Goal: Task Accomplishment & Management: Complete application form

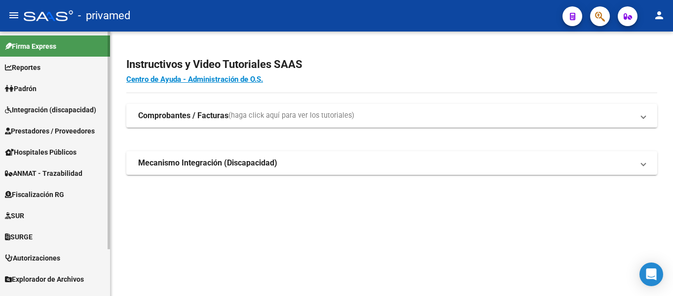
click at [42, 131] on span "Prestadores / Proveedores" at bounding box center [50, 131] width 90 height 11
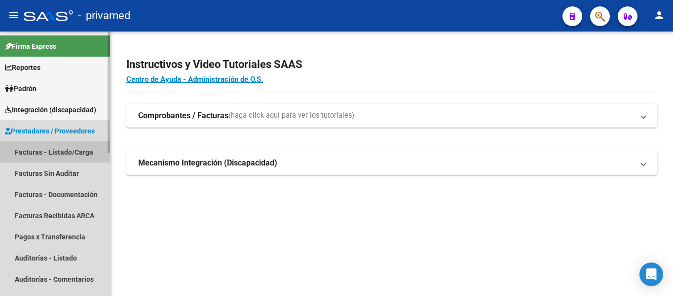
click at [47, 154] on link "Facturas - Listado/Carga" at bounding box center [55, 152] width 110 height 21
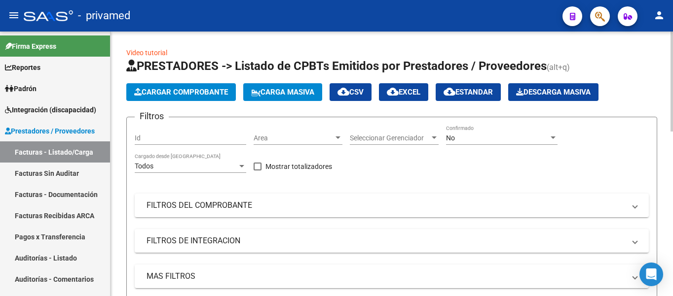
click at [177, 90] on span "Cargar Comprobante" at bounding box center [181, 92] width 94 height 9
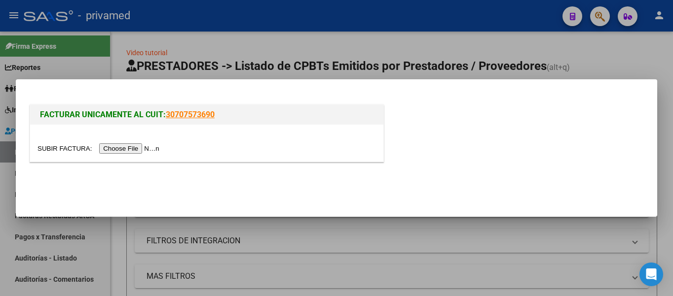
click at [141, 148] on input "file" at bounding box center [99, 149] width 125 height 10
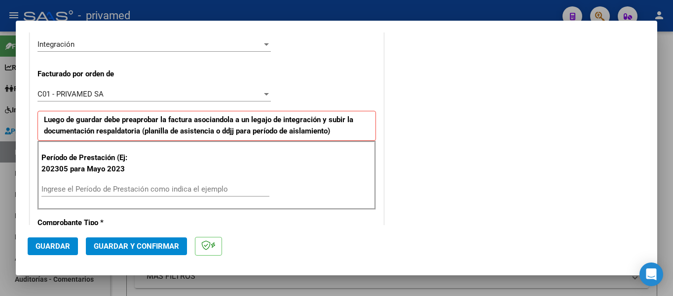
scroll to position [296, 0]
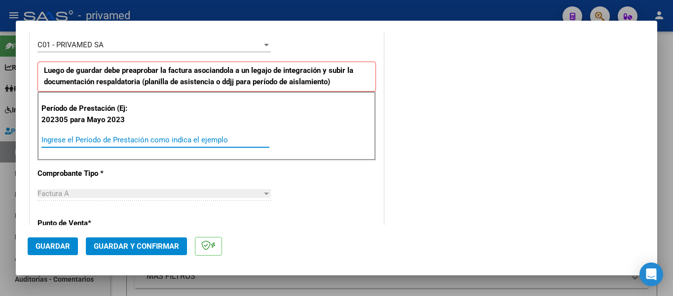
click at [108, 140] on input "Ingrese el Período de Prestación como indica el ejemplo" at bounding box center [155, 140] width 228 height 9
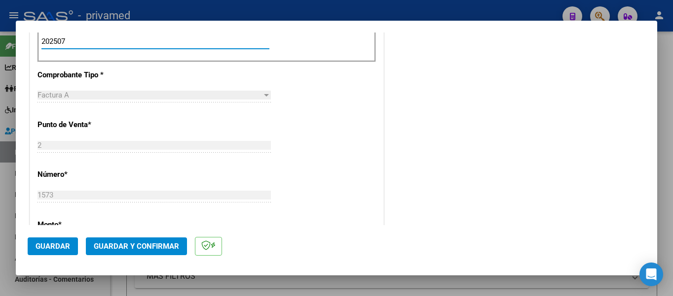
scroll to position [444, 0]
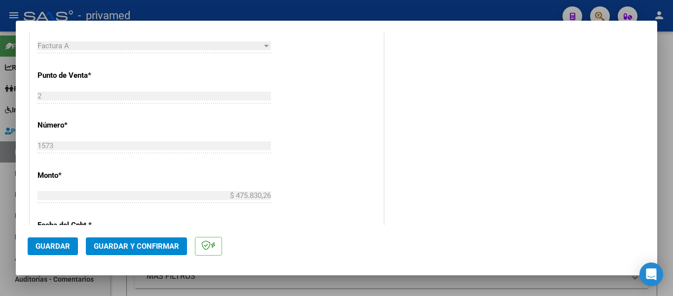
type input "202507"
click at [65, 246] on span "Guardar" at bounding box center [53, 246] width 35 height 9
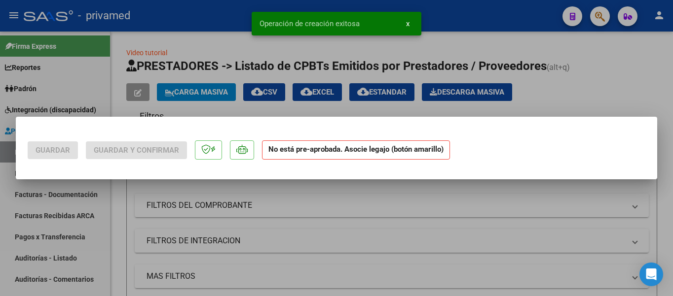
scroll to position [0, 0]
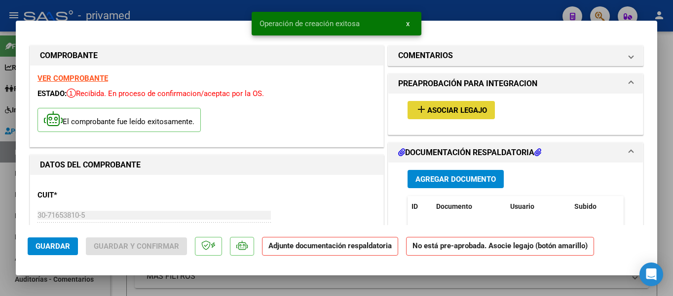
click at [448, 111] on span "Asociar Legajo" at bounding box center [457, 110] width 60 height 9
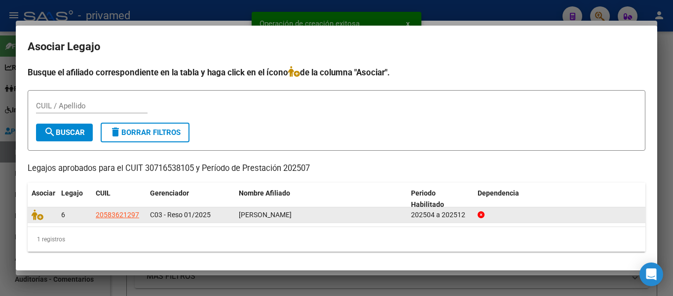
click at [37, 223] on datatable-body-cell at bounding box center [43, 215] width 30 height 15
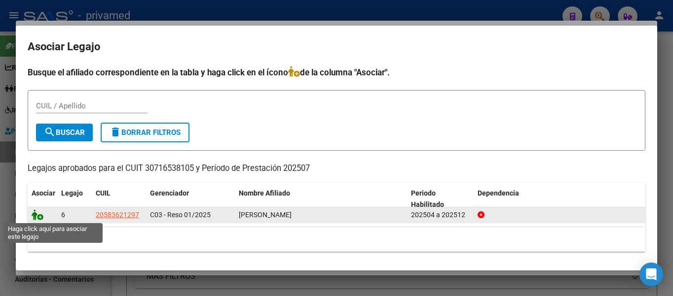
click at [40, 219] on icon at bounding box center [38, 215] width 12 height 11
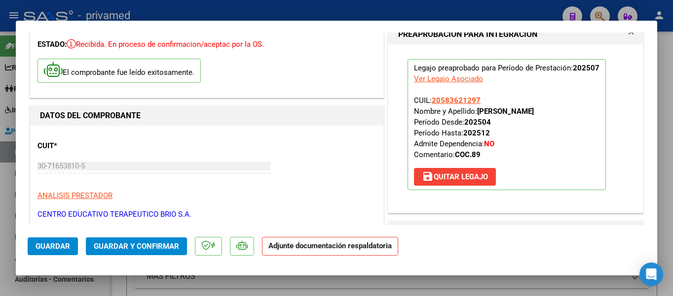
scroll to position [148, 0]
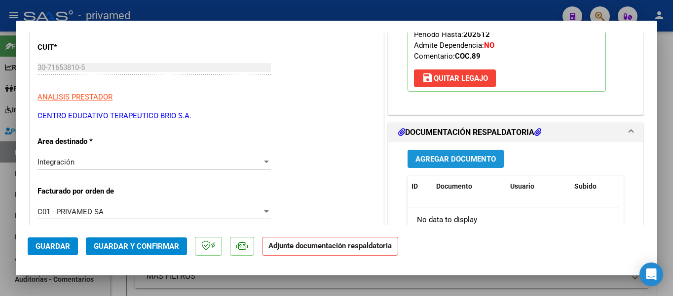
click at [468, 161] on span "Agregar Documento" at bounding box center [455, 159] width 80 height 9
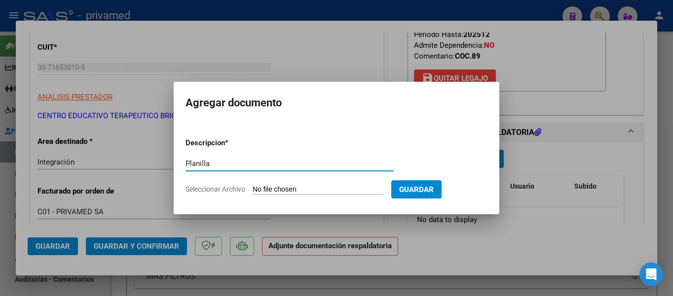
type input "Planilla"
click at [283, 183] on form "Descripcion * Planilla Escriba aquí una descripcion Seleccionar Archivo Guardar" at bounding box center [336, 166] width 302 height 72
click at [281, 189] on input "Seleccionar Archivo" at bounding box center [318, 189] width 131 height 9
type input "C:\fakepath\[DATE] [PERSON_NAME].pdf"
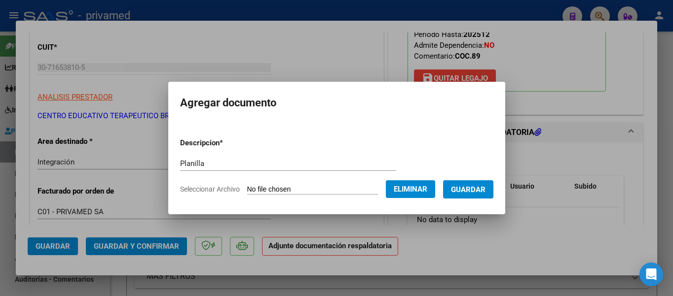
click at [472, 188] on span "Guardar" at bounding box center [468, 189] width 35 height 9
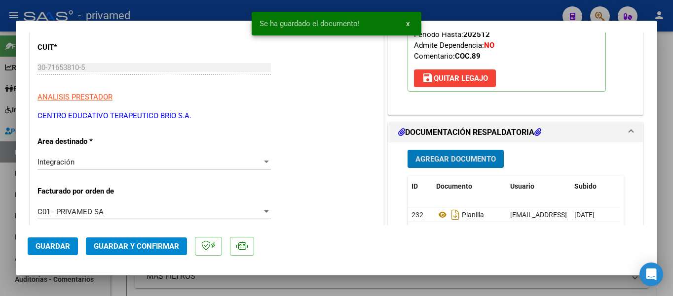
type input "$ 0,00"
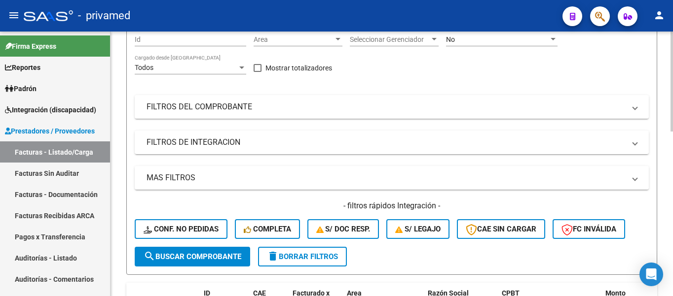
scroll to position [0, 0]
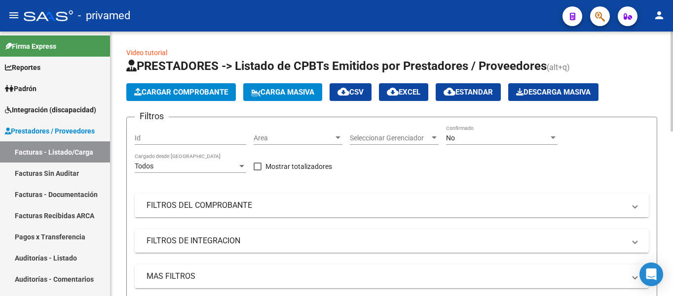
click at [202, 201] on mat-panel-title "FILTROS DEL COMPROBANTE" at bounding box center [386, 205] width 478 height 11
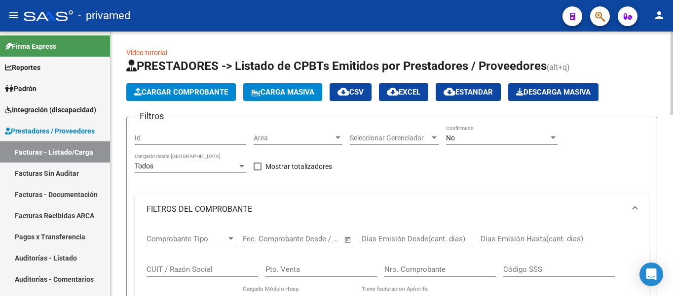
click at [494, 136] on div "No" at bounding box center [497, 138] width 103 height 8
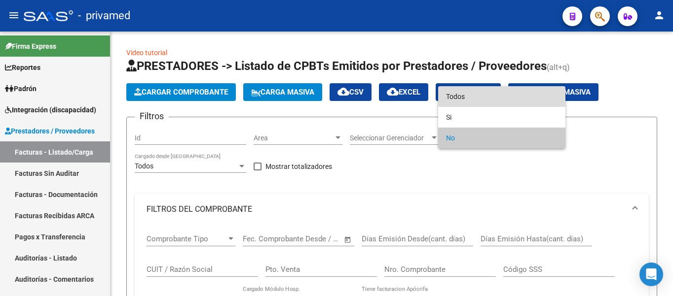
click at [453, 92] on span "Todos" at bounding box center [501, 96] width 111 height 21
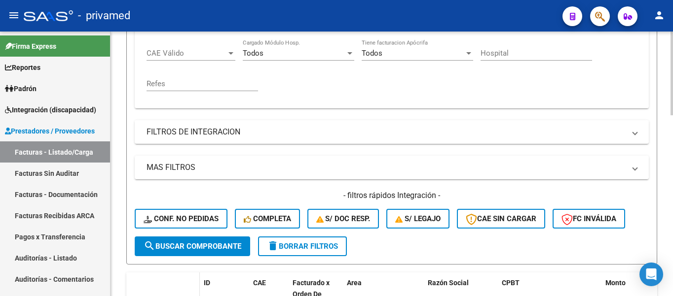
scroll to position [296, 0]
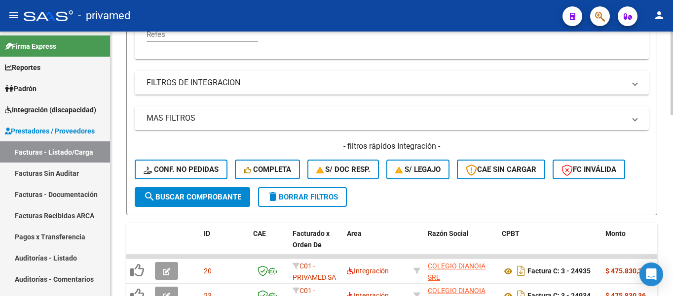
click at [208, 199] on span "search Buscar Comprobante" at bounding box center [193, 197] width 98 height 9
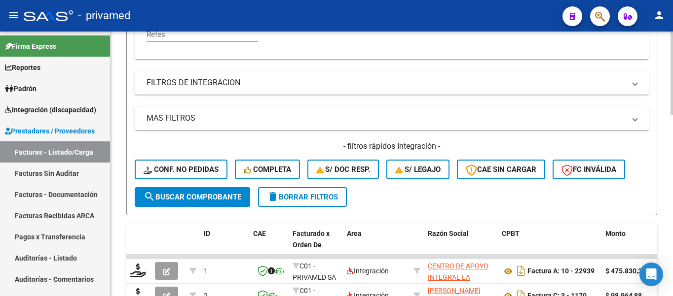
scroll to position [345, 0]
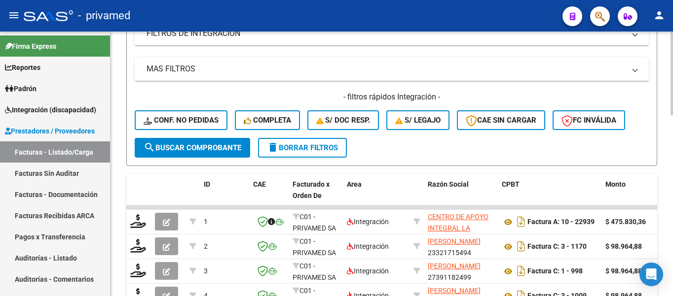
click at [202, 149] on span "search Buscar Comprobante" at bounding box center [193, 148] width 98 height 9
click at [208, 186] on span "ID" at bounding box center [207, 185] width 6 height 8
click at [210, 184] on span "ID" at bounding box center [207, 185] width 6 height 8
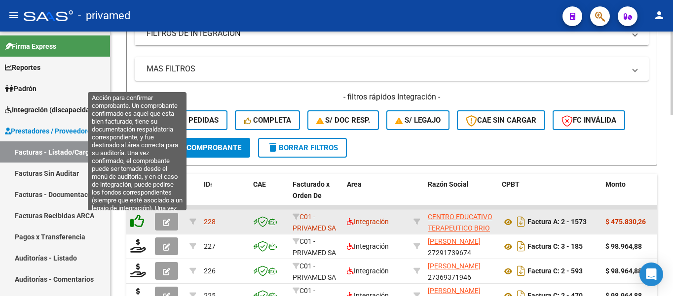
click at [138, 222] on icon at bounding box center [137, 222] width 14 height 14
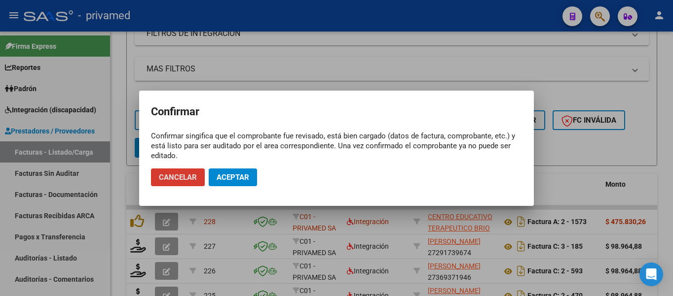
click at [221, 176] on span "Aceptar" at bounding box center [233, 177] width 33 height 9
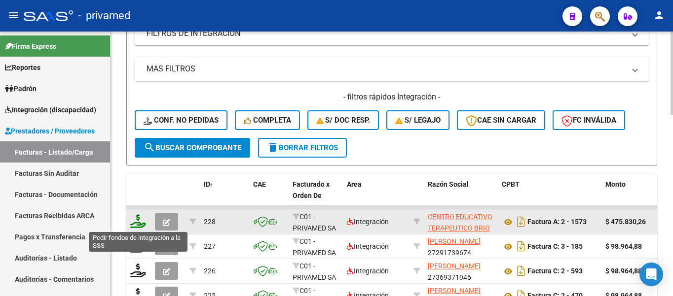
click at [135, 225] on icon at bounding box center [138, 222] width 16 height 14
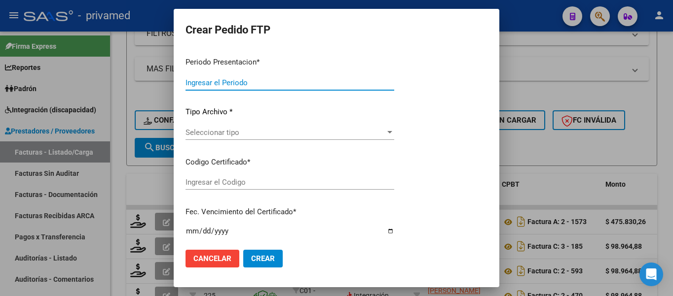
type input "202507"
type input "$ 475.830,26"
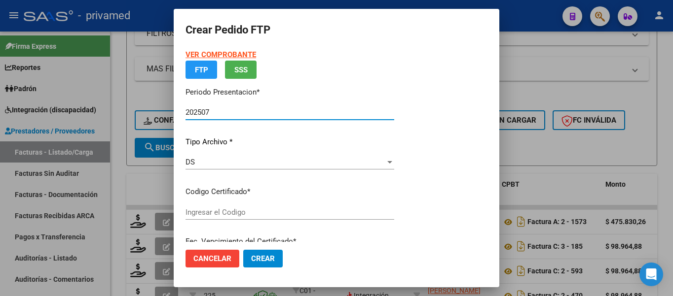
type input "ARG0200058362129202301120270111BS395"
type input "[DATE]"
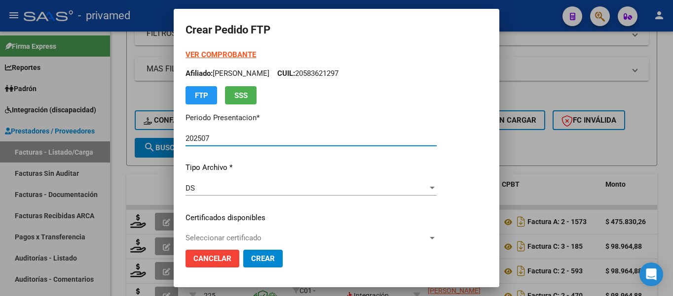
scroll to position [99, 0]
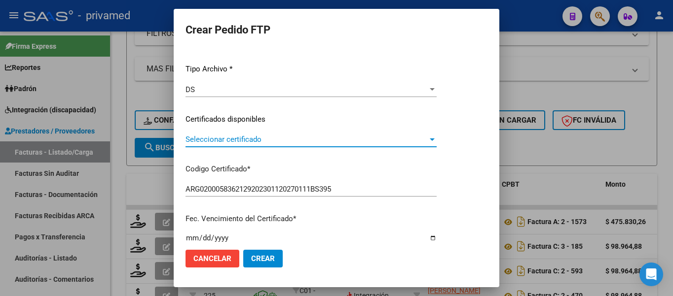
click at [265, 140] on span "Seleccionar certificado" at bounding box center [306, 139] width 242 height 9
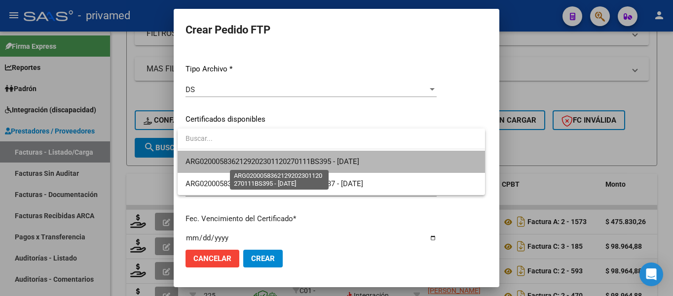
click at [269, 160] on span "ARG0200058362129202301120270111BS395 - [DATE]" at bounding box center [272, 161] width 174 height 9
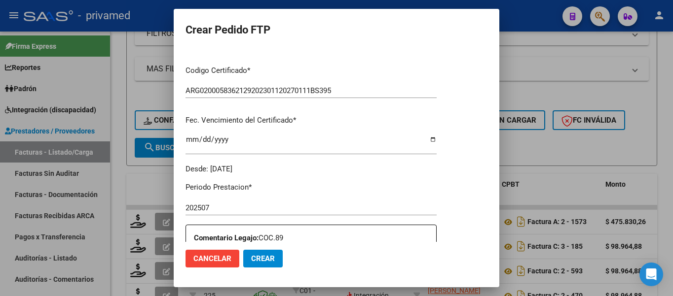
scroll to position [345, 0]
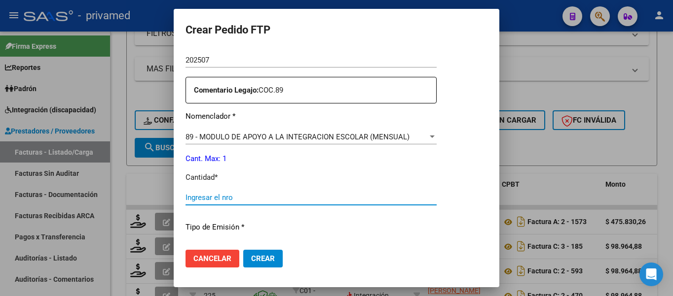
click at [207, 194] on input "Ingresar el nro" at bounding box center [310, 197] width 251 height 9
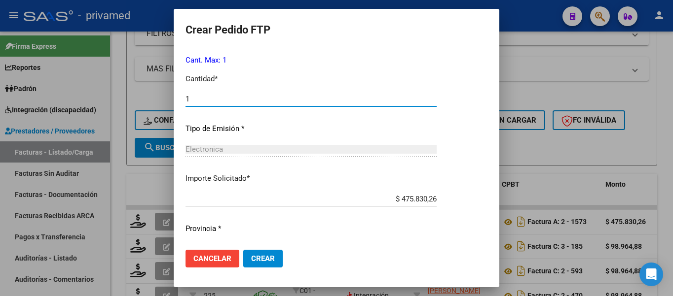
scroll to position [461, 0]
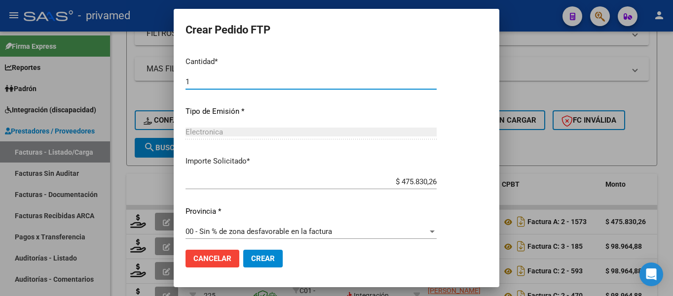
type input "1"
click at [257, 259] on span "Crear" at bounding box center [263, 259] width 24 height 9
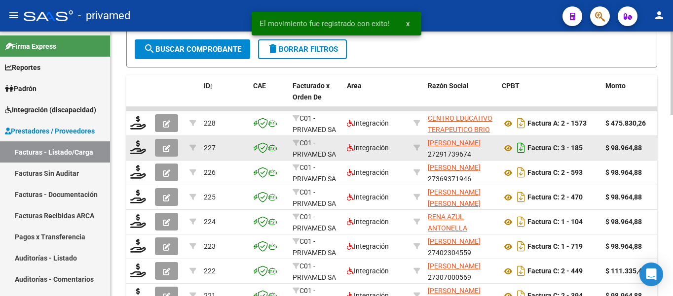
scroll to position [493, 0]
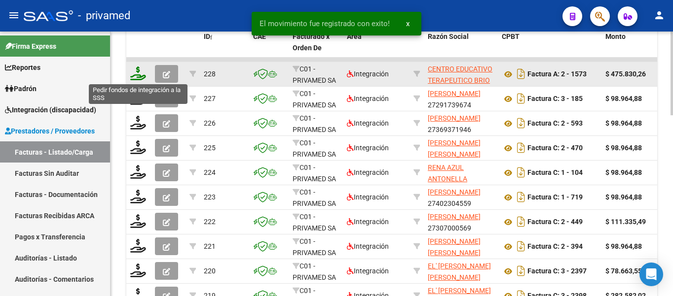
click at [138, 75] on icon at bounding box center [138, 74] width 16 height 14
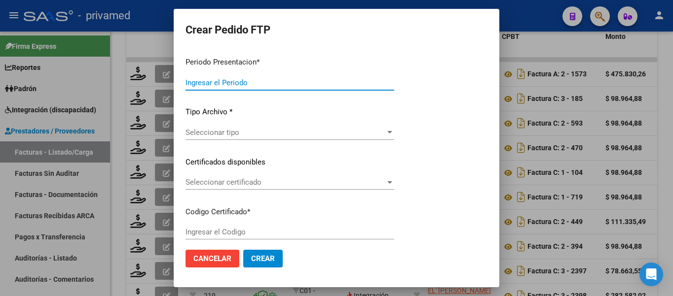
type input "202507"
type input "$ 475.830,26"
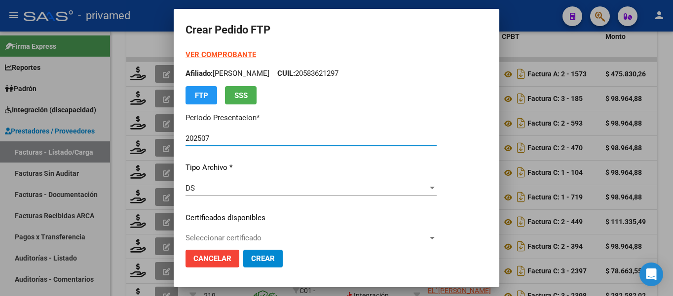
type input "ARG0200058362129202301120270111BS395"
type input "[DATE]"
click at [209, 257] on span "Cancelar" at bounding box center [212, 259] width 38 height 9
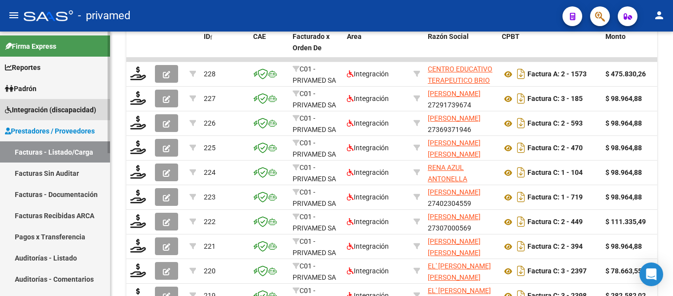
click at [36, 110] on span "Integración (discapacidad)" at bounding box center [50, 110] width 91 height 11
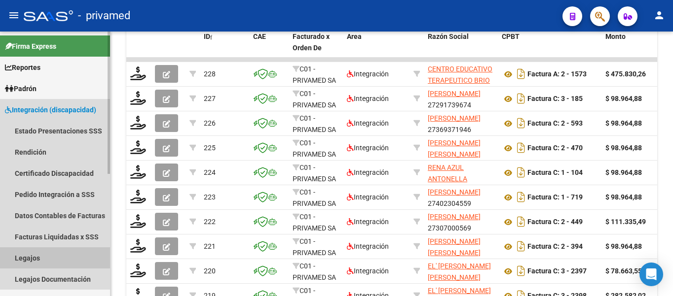
click at [33, 253] on link "Legajos" at bounding box center [55, 258] width 110 height 21
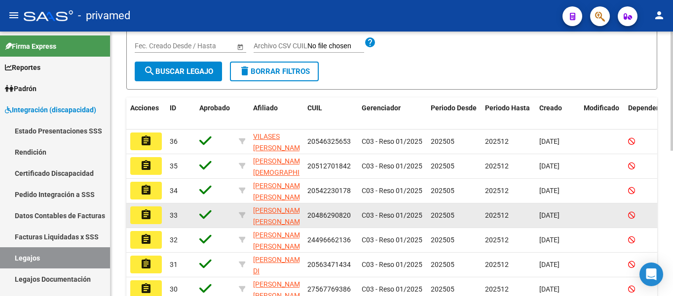
scroll to position [77, 0]
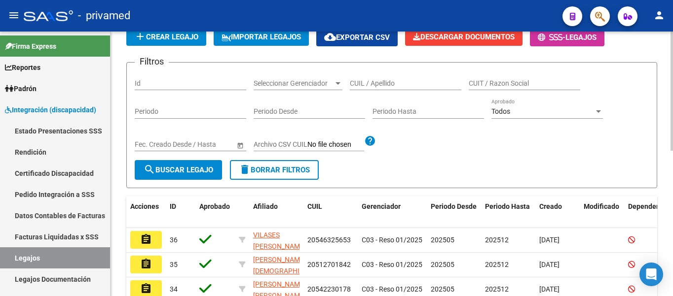
click at [361, 83] on input "CUIL / Apellido" at bounding box center [405, 83] width 111 height 8
type input "[PERSON_NAME]"
click at [194, 163] on button "search Buscar Legajo" at bounding box center [178, 170] width 87 height 20
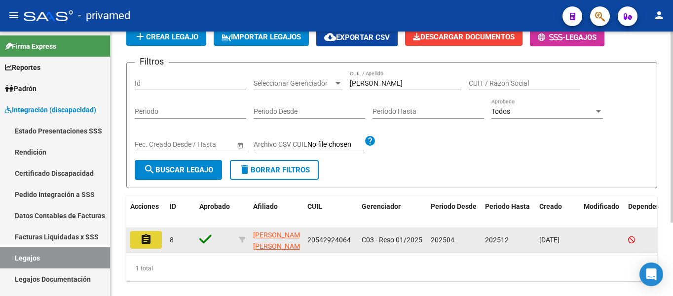
click at [145, 244] on mat-icon "assignment" at bounding box center [146, 240] width 12 height 12
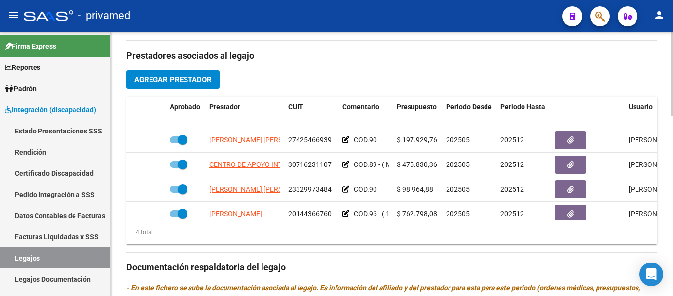
scroll to position [296, 0]
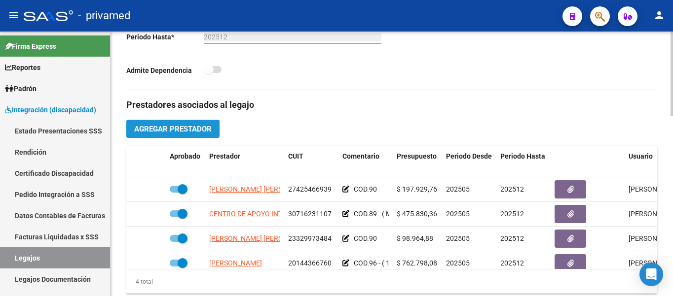
click at [158, 128] on span "Agregar Prestador" at bounding box center [172, 129] width 77 height 9
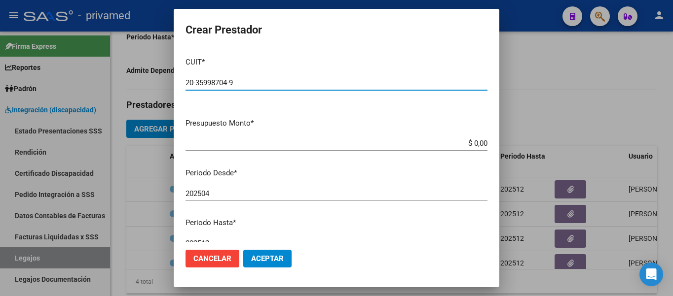
type input "20-35998704-9"
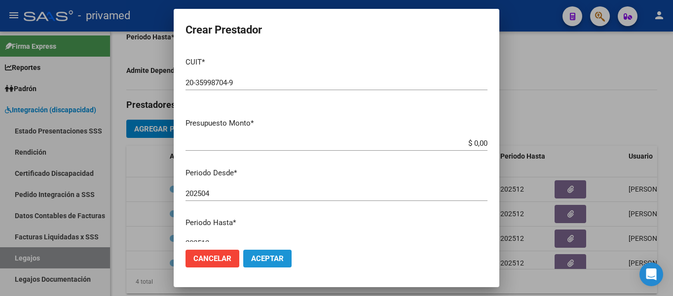
click at [268, 258] on span "Aceptar" at bounding box center [267, 259] width 33 height 9
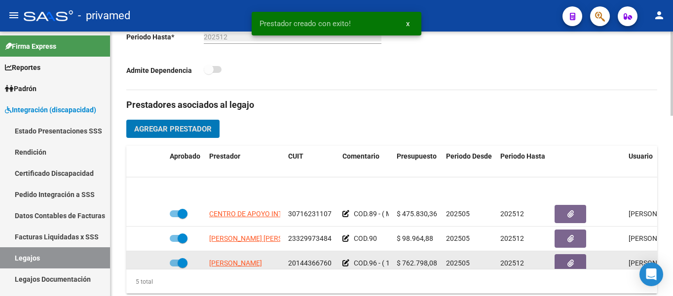
scroll to position [43, 0]
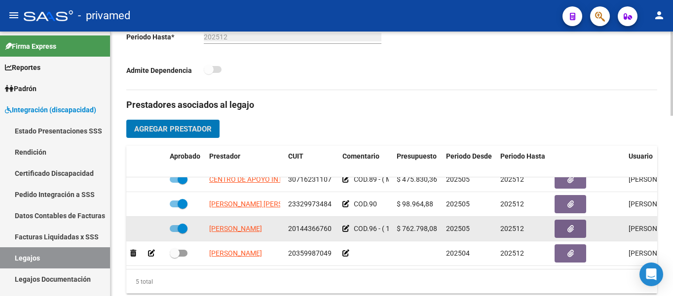
click at [347, 225] on icon at bounding box center [345, 228] width 7 height 7
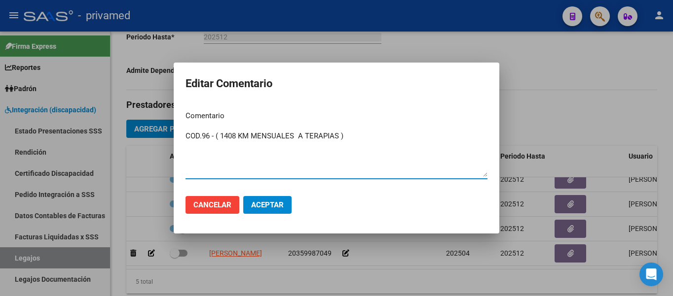
drag, startPoint x: 347, startPoint y: 136, endPoint x: 183, endPoint y: 140, distance: 164.8
click at [183, 140] on mat-dialog-content "Comentario COD.96 - ( 1408 KM MENSUALES A TERAPIAS ) Ingresar el comentario" at bounding box center [337, 145] width 326 height 85
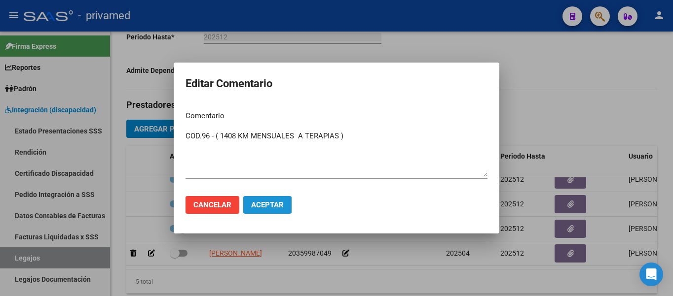
click at [275, 206] on span "Aceptar" at bounding box center [267, 205] width 33 height 9
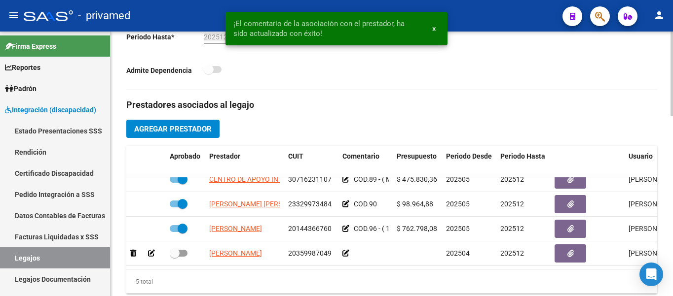
scroll to position [395, 0]
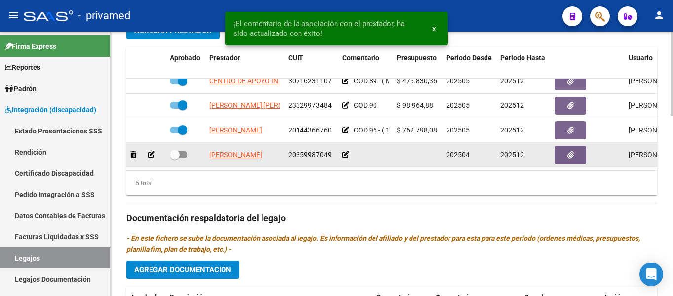
click at [347, 151] on icon at bounding box center [345, 154] width 7 height 7
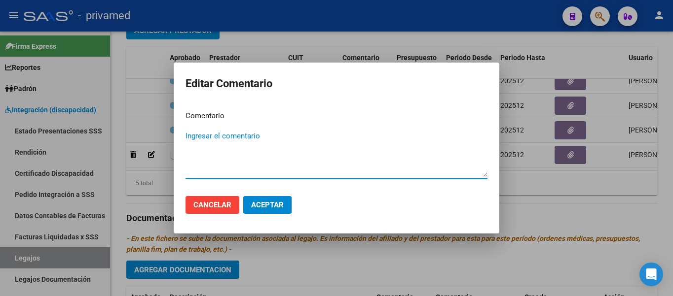
paste textarea "COD.96 - ( 1408 KM MENSUALES A TERAPIAS )"
type textarea "COD.96 - ( 1408 KM MENSUALES A TERAPIAS )"
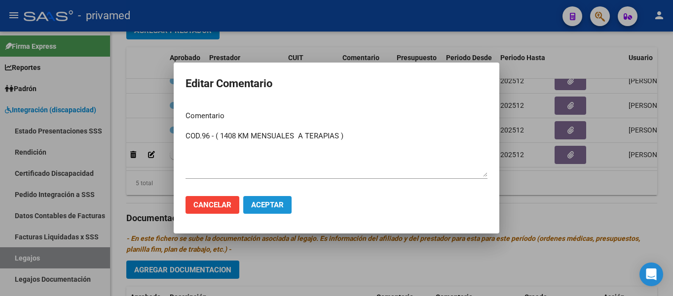
click at [271, 207] on span "Aceptar" at bounding box center [267, 205] width 33 height 9
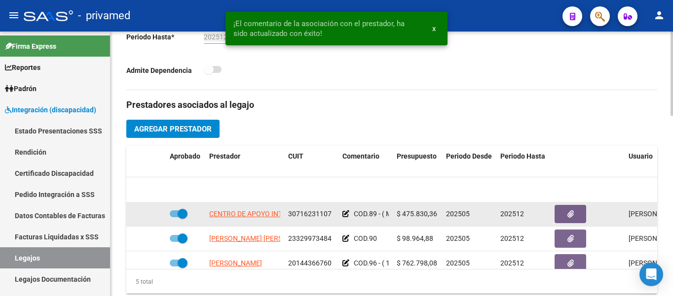
scroll to position [43, 0]
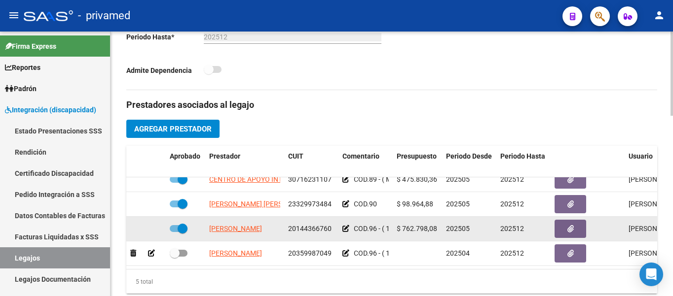
click at [345, 225] on icon at bounding box center [345, 228] width 7 height 7
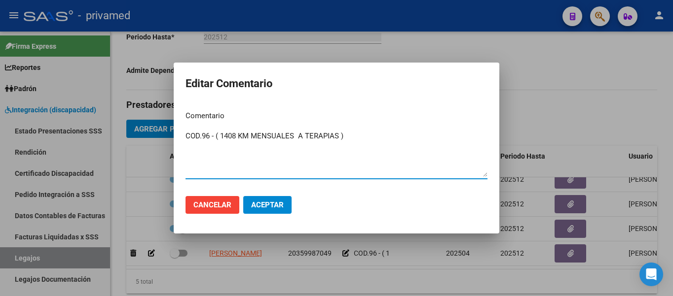
click at [254, 206] on span "Aceptar" at bounding box center [267, 205] width 33 height 9
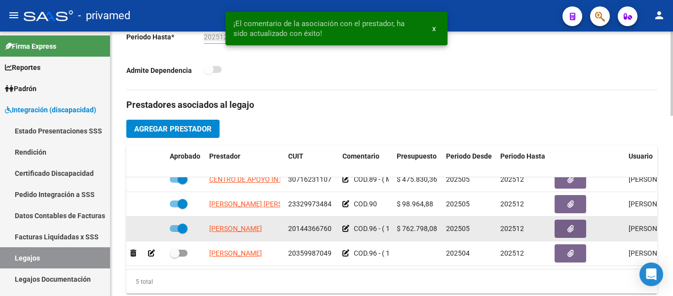
click at [414, 225] on span "$ 762.798,08" at bounding box center [417, 229] width 40 height 8
click at [416, 225] on span "$ 762.798,08" at bounding box center [417, 229] width 40 height 8
click at [417, 225] on span "$ 762.798,08" at bounding box center [417, 229] width 40 height 8
copy span "762.798,08"
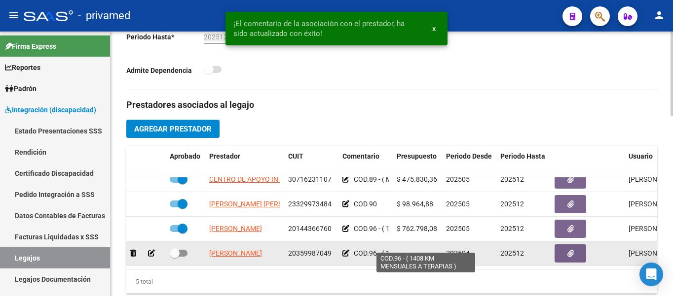
click at [369, 250] on span "COD.96 - ( 1408 KM MENSUALES A TERAPIAS )" at bounding box center [426, 254] width 144 height 8
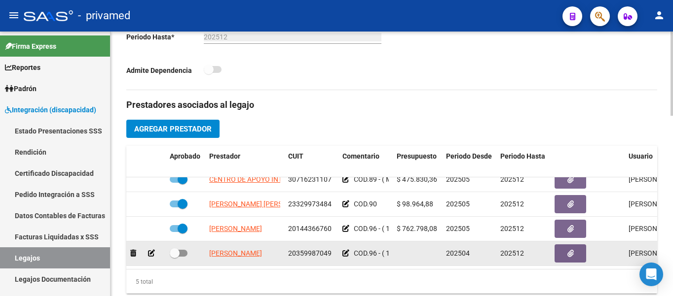
click at [346, 250] on icon at bounding box center [345, 253] width 7 height 7
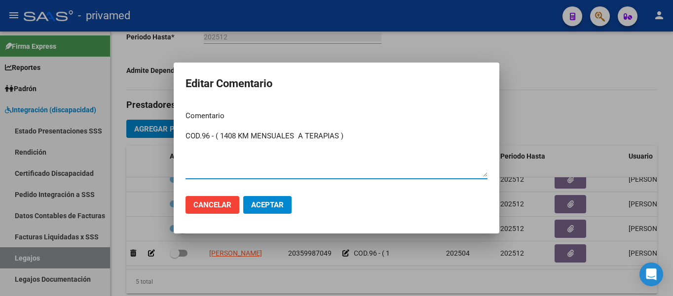
click at [282, 204] on span "Aceptar" at bounding box center [267, 205] width 33 height 9
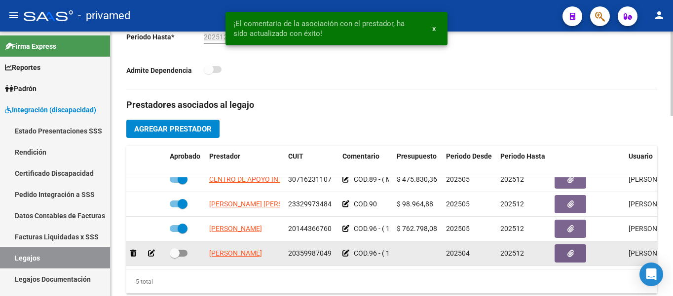
click at [147, 248] on div at bounding box center [146, 253] width 32 height 11
click at [150, 250] on icon at bounding box center [151, 253] width 7 height 7
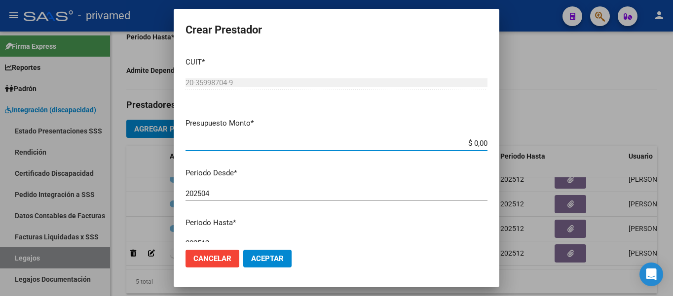
drag, startPoint x: 448, startPoint y: 140, endPoint x: 508, endPoint y: 133, distance: 59.7
click at [507, 133] on div "¡El comentario de la asociación con el prestador, ha sido actualizado con éxito…" at bounding box center [336, 148] width 673 height 296
paste input "762.798,08"
type input "$ 762.798,08"
click at [268, 259] on span "Aceptar" at bounding box center [267, 259] width 33 height 9
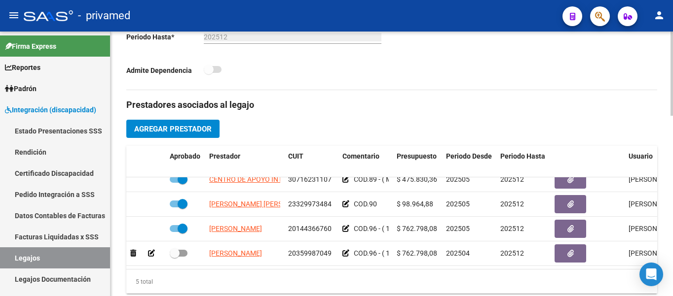
scroll to position [395, 0]
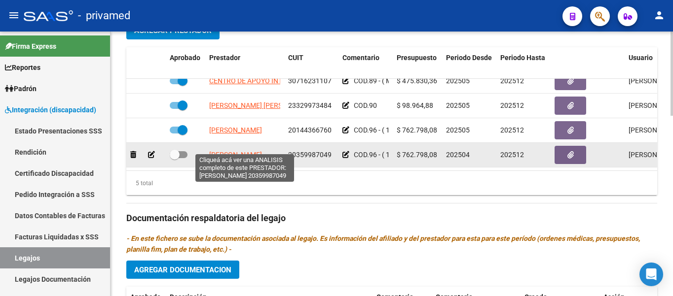
click at [252, 151] on span "[PERSON_NAME]" at bounding box center [235, 155] width 53 height 8
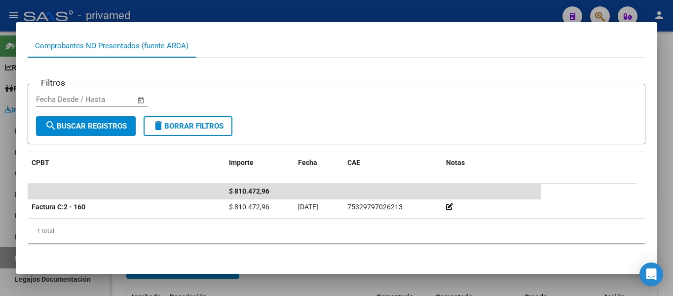
scroll to position [0, 0]
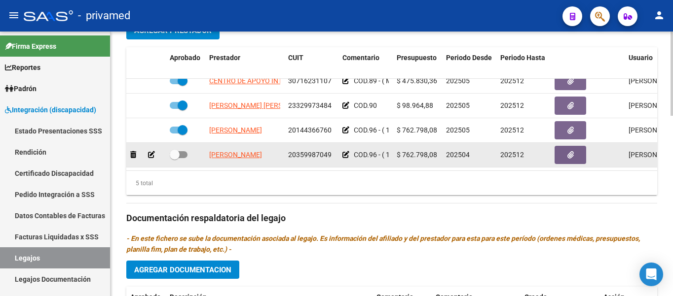
click at [150, 151] on icon at bounding box center [151, 154] width 7 height 7
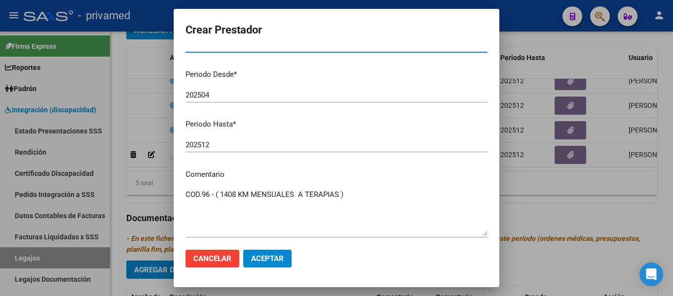
scroll to position [145, 0]
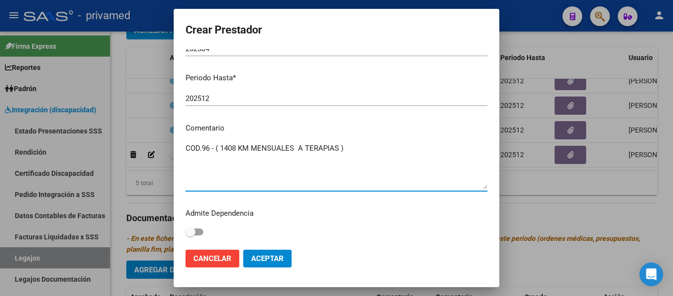
click at [228, 150] on textarea "COD.96 - ( 1408 KM MENSUALES A TERAPIAS )" at bounding box center [336, 166] width 302 height 46
click at [272, 183] on textarea "COD.96 - ( 1408 KM MENSUALES A TERAPIAS )" at bounding box center [336, 166] width 302 height 46
click at [361, 149] on textarea "COD.96 - ( 1408 KM MENSUALES A TERAPIAS )" at bounding box center [336, 166] width 302 height 46
click at [212, 183] on textarea "COD.96 - ( 1408 KM MENSUALES A TERAPIAS )" at bounding box center [336, 166] width 302 height 46
click at [348, 147] on textarea "COD.96 - ( 1408 KM MENSUALES A TERAPIAS )" at bounding box center [336, 166] width 302 height 46
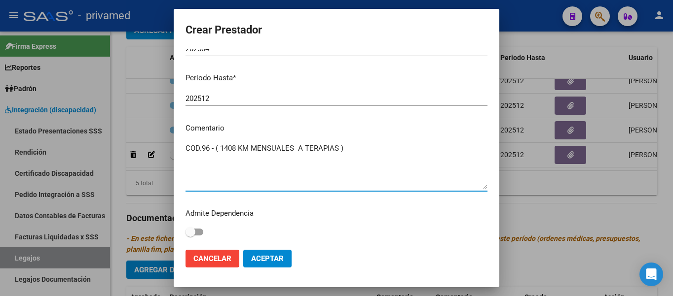
drag, startPoint x: 236, startPoint y: 148, endPoint x: 230, endPoint y: 148, distance: 6.4
click at [227, 147] on textarea "COD.96 - ( 1408 KM MENSUALES A TERAPIAS )" at bounding box center [336, 166] width 302 height 46
type textarea "COD.96 - ( 1496 KM MENSUALES A TERAPIAS )"
click at [270, 259] on span "Aceptar" at bounding box center [267, 259] width 33 height 9
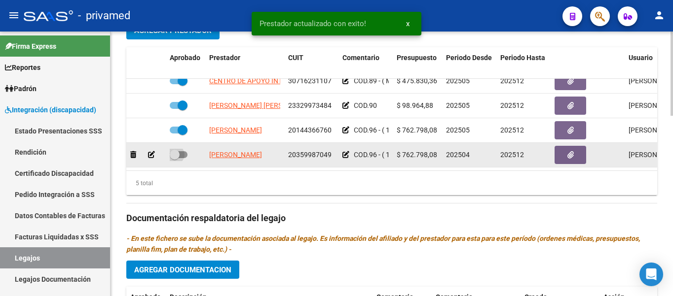
click at [180, 151] on span at bounding box center [179, 154] width 18 height 7
click at [175, 158] on input "checkbox" at bounding box center [174, 158] width 0 height 0
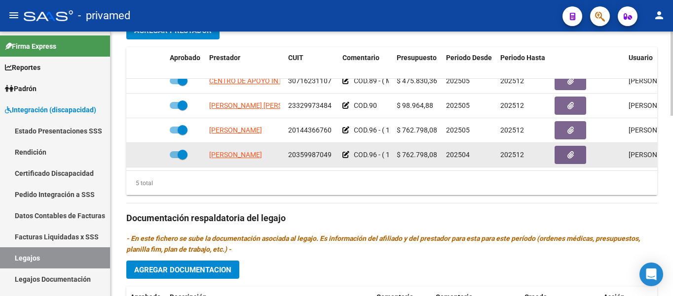
click at [344, 151] on icon at bounding box center [345, 154] width 7 height 7
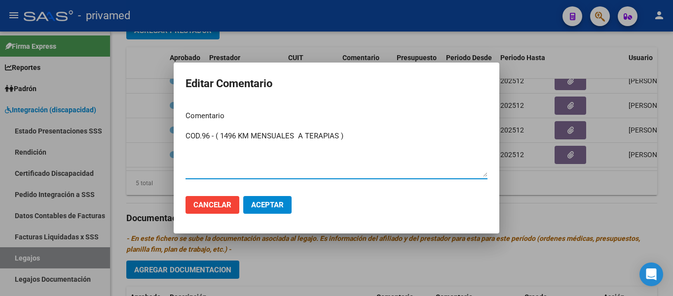
click at [274, 203] on span "Aceptar" at bounding box center [267, 205] width 33 height 9
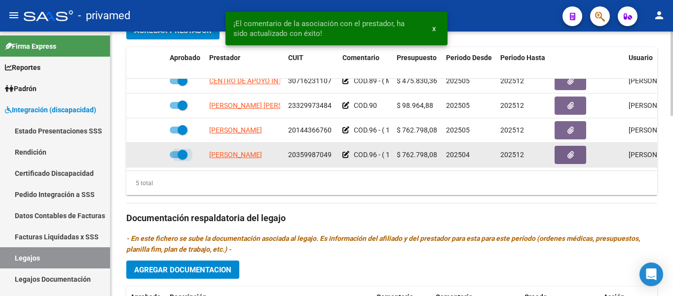
click at [171, 151] on span at bounding box center [179, 154] width 18 height 7
click at [174, 158] on input "checkbox" at bounding box center [174, 158] width 0 height 0
checkbox input "false"
click at [151, 151] on icon at bounding box center [151, 154] width 7 height 7
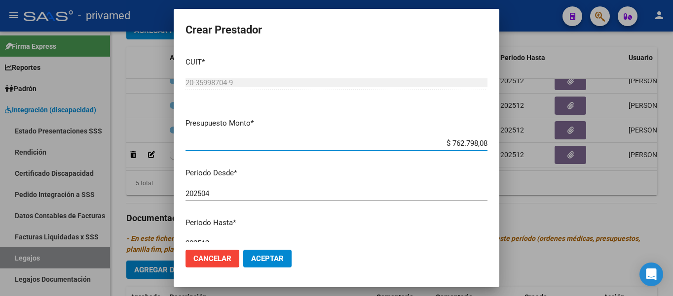
drag, startPoint x: 445, startPoint y: 141, endPoint x: 506, endPoint y: 144, distance: 60.7
click at [506, 144] on div "Crear Prestador CUIT * 20-35998704-9 Ingresar CUIT ARCA Padrón Presupuesto Mont…" at bounding box center [336, 148] width 673 height 296
type input "$ 810.472,96"
click at [267, 256] on span "Aceptar" at bounding box center [267, 259] width 33 height 9
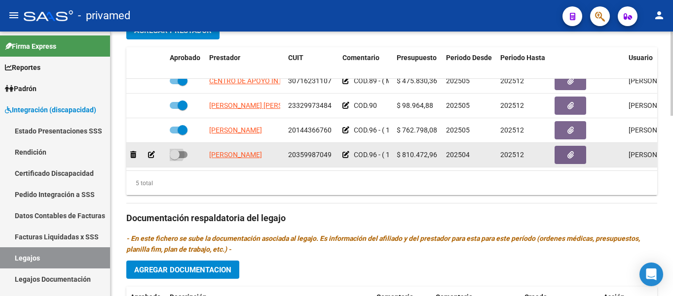
click at [182, 151] on span at bounding box center [179, 154] width 18 height 7
click at [175, 158] on input "checkbox" at bounding box center [174, 158] width 0 height 0
checkbox input "true"
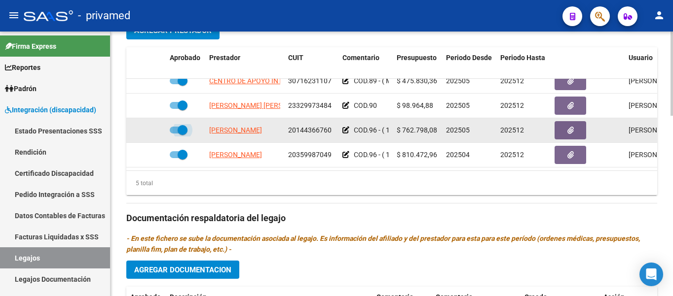
click at [171, 127] on span at bounding box center [179, 130] width 18 height 7
click at [174, 134] on input "checkbox" at bounding box center [174, 134] width 0 height 0
checkbox input "false"
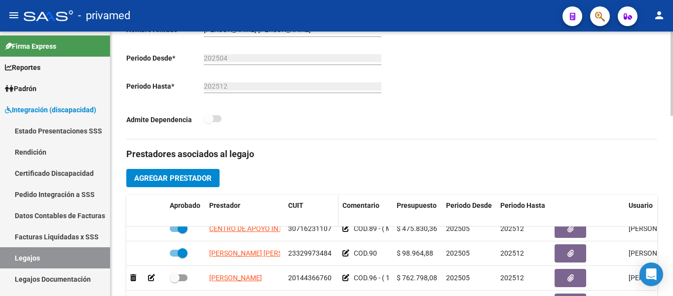
scroll to position [296, 0]
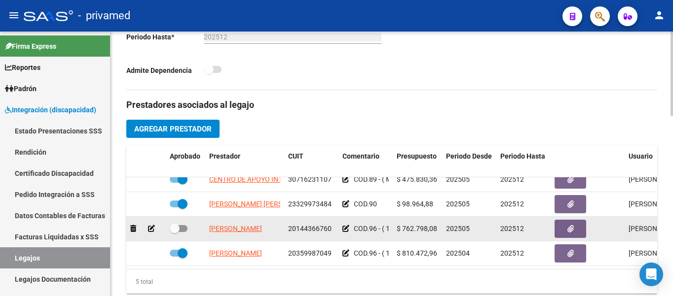
click at [150, 225] on icon at bounding box center [151, 228] width 7 height 7
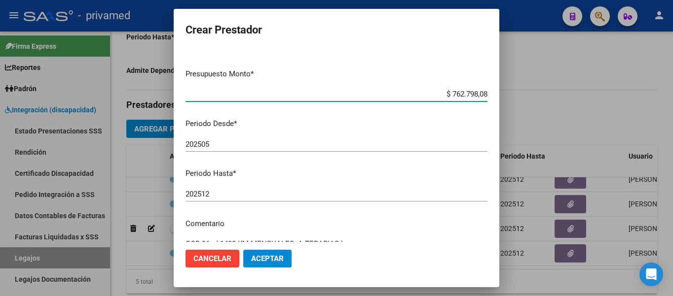
scroll to position [145, 0]
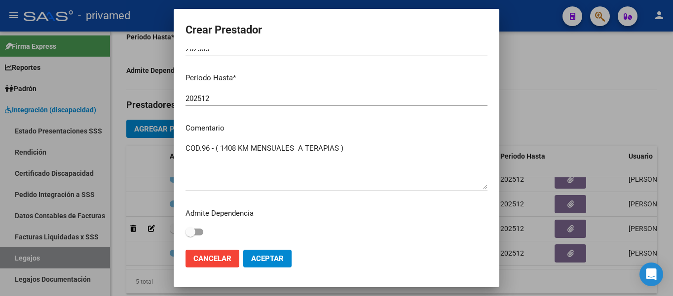
click at [261, 263] on span "Aceptar" at bounding box center [267, 259] width 33 height 9
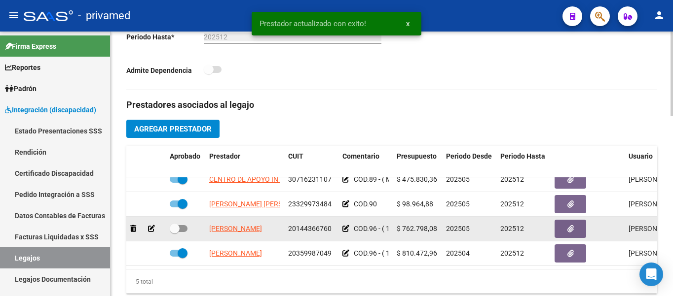
click at [346, 225] on icon at bounding box center [345, 228] width 7 height 7
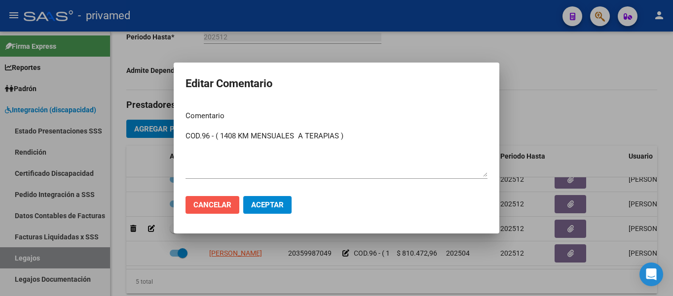
click at [222, 207] on span "Cancelar" at bounding box center [212, 205] width 38 height 9
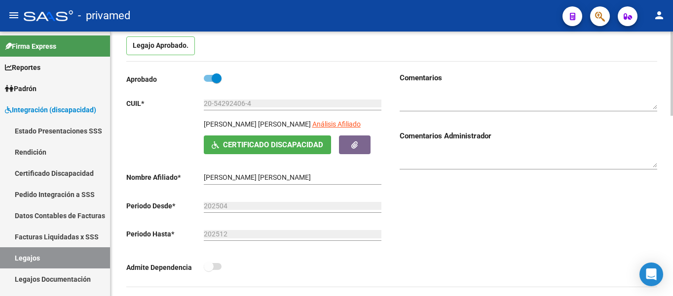
scroll to position [0, 0]
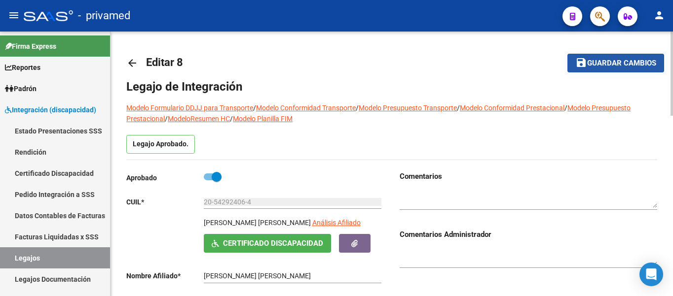
click at [604, 61] on span "Guardar cambios" at bounding box center [621, 63] width 69 height 9
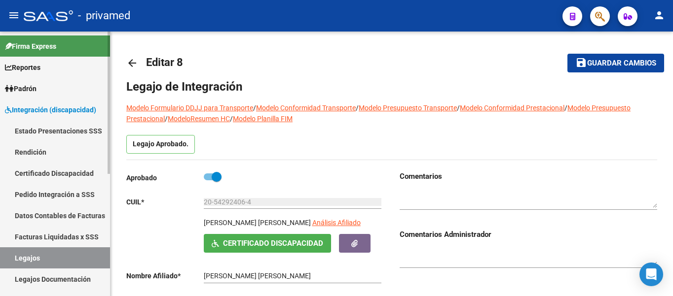
click at [31, 110] on span "Integración (discapacidad)" at bounding box center [50, 110] width 91 height 11
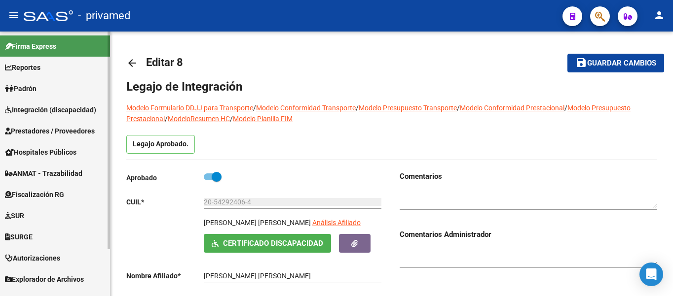
click at [56, 127] on span "Prestadores / Proveedores" at bounding box center [50, 131] width 90 height 11
